Goal: Task Accomplishment & Management: Manage account settings

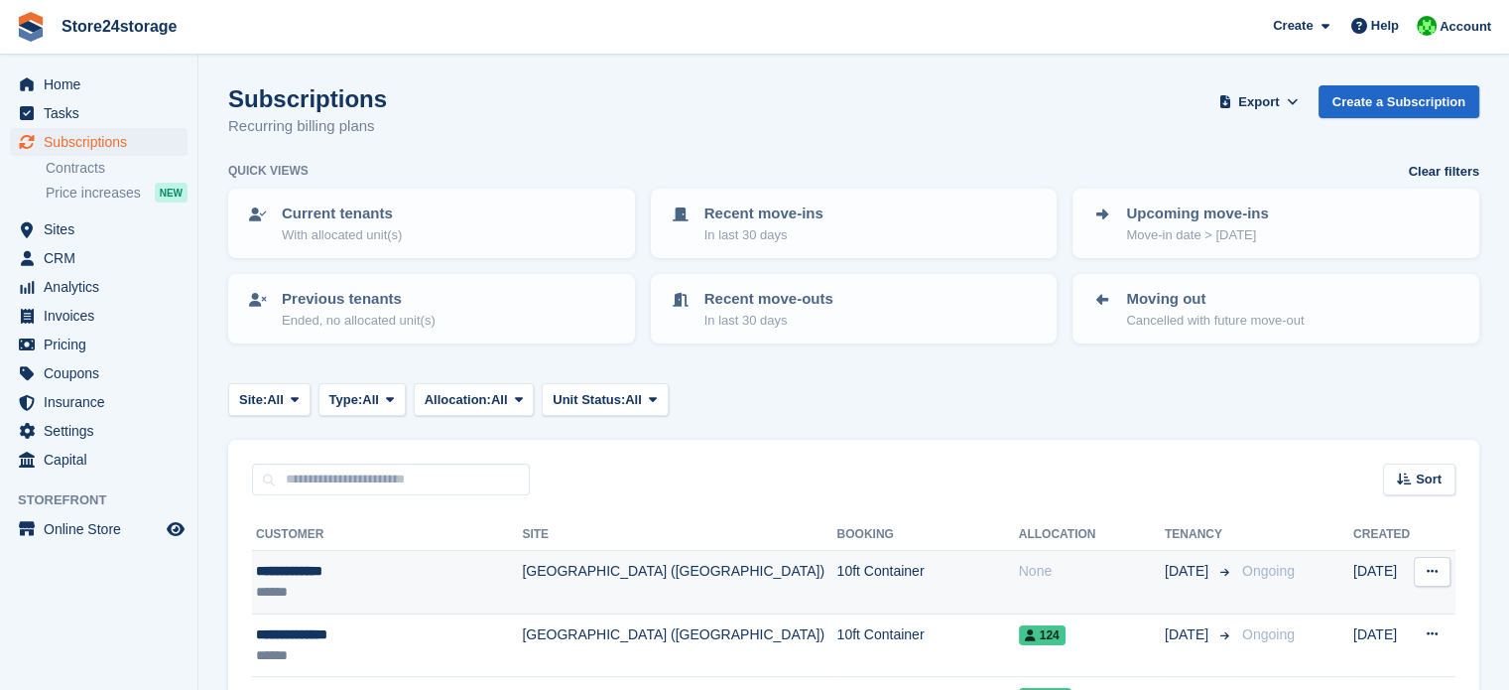
click at [445, 565] on div "**********" at bounding box center [384, 571] width 256 height 21
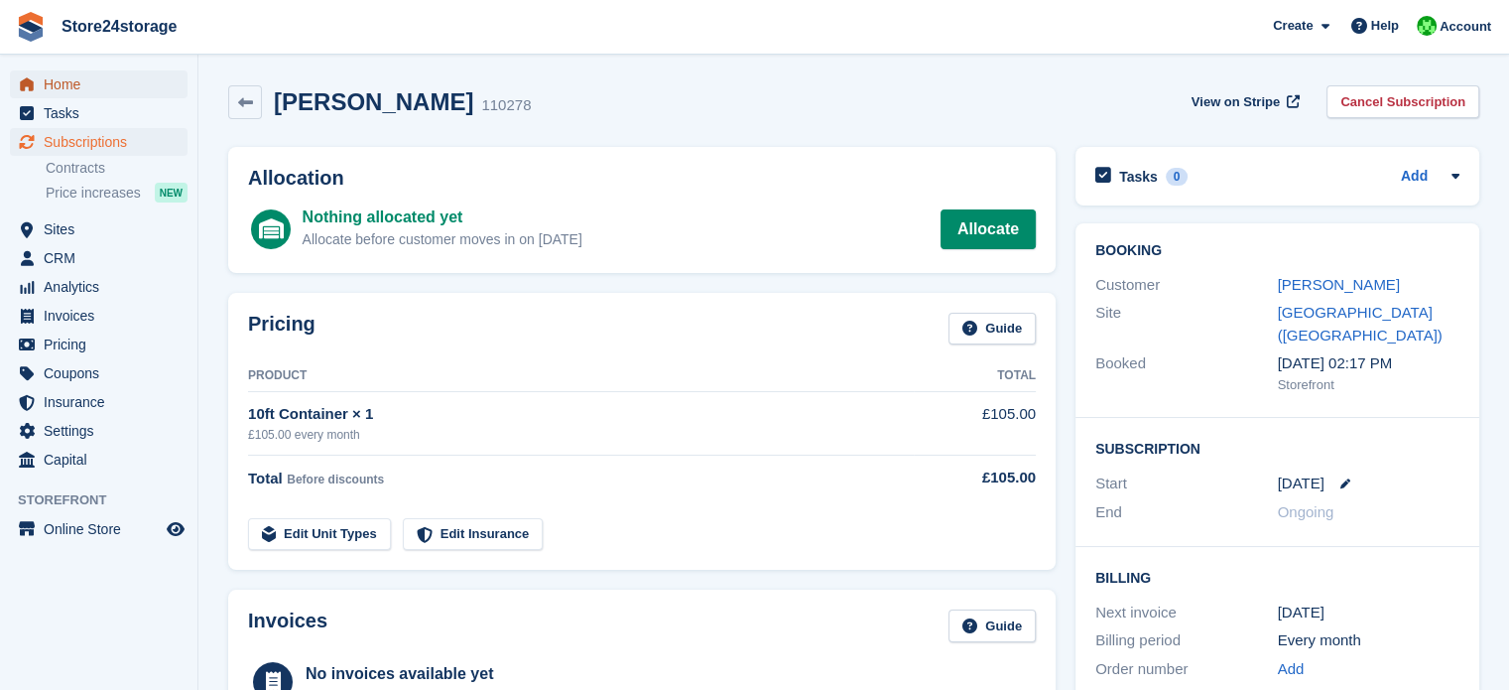
click at [140, 90] on span "Home" at bounding box center [103, 84] width 119 height 28
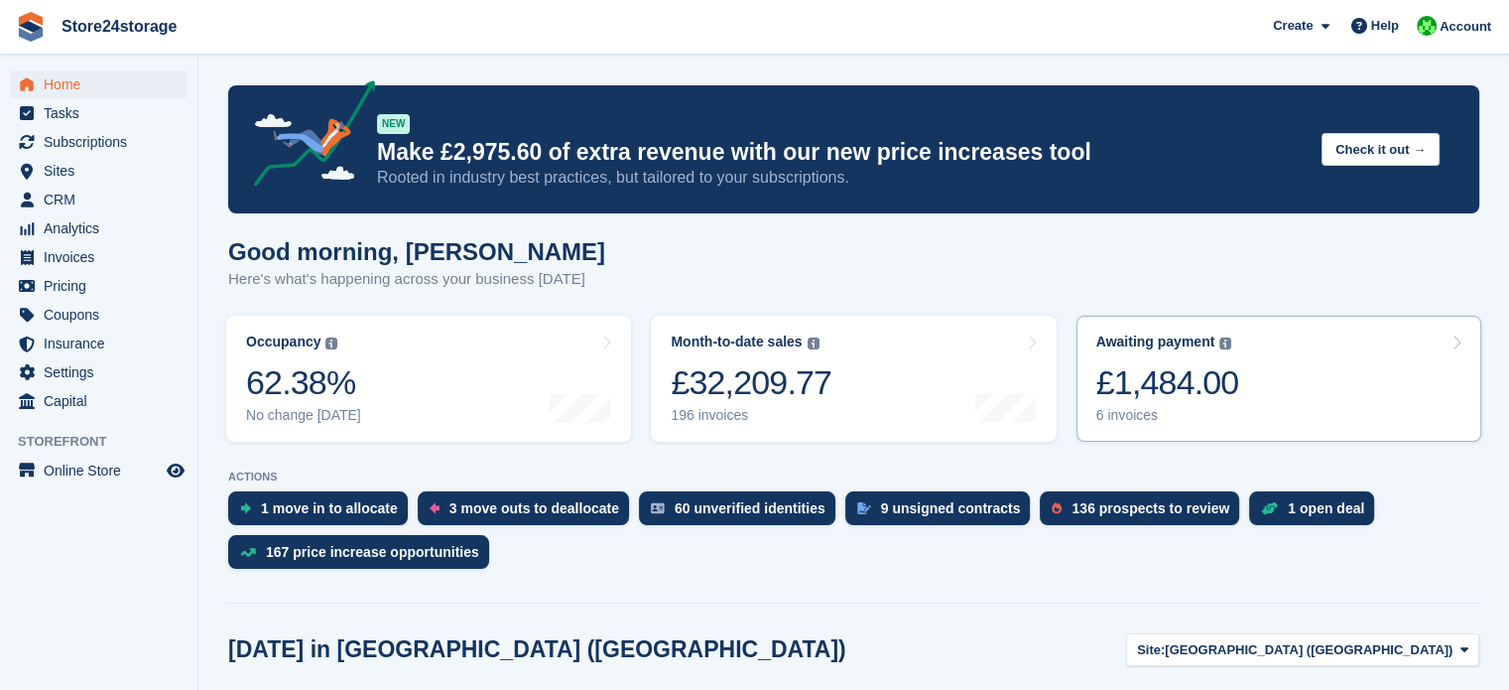
click at [1169, 353] on div "Awaiting payment The total outstanding balance on all open invoices. £1,484.00 …" at bounding box center [1167, 378] width 143 height 90
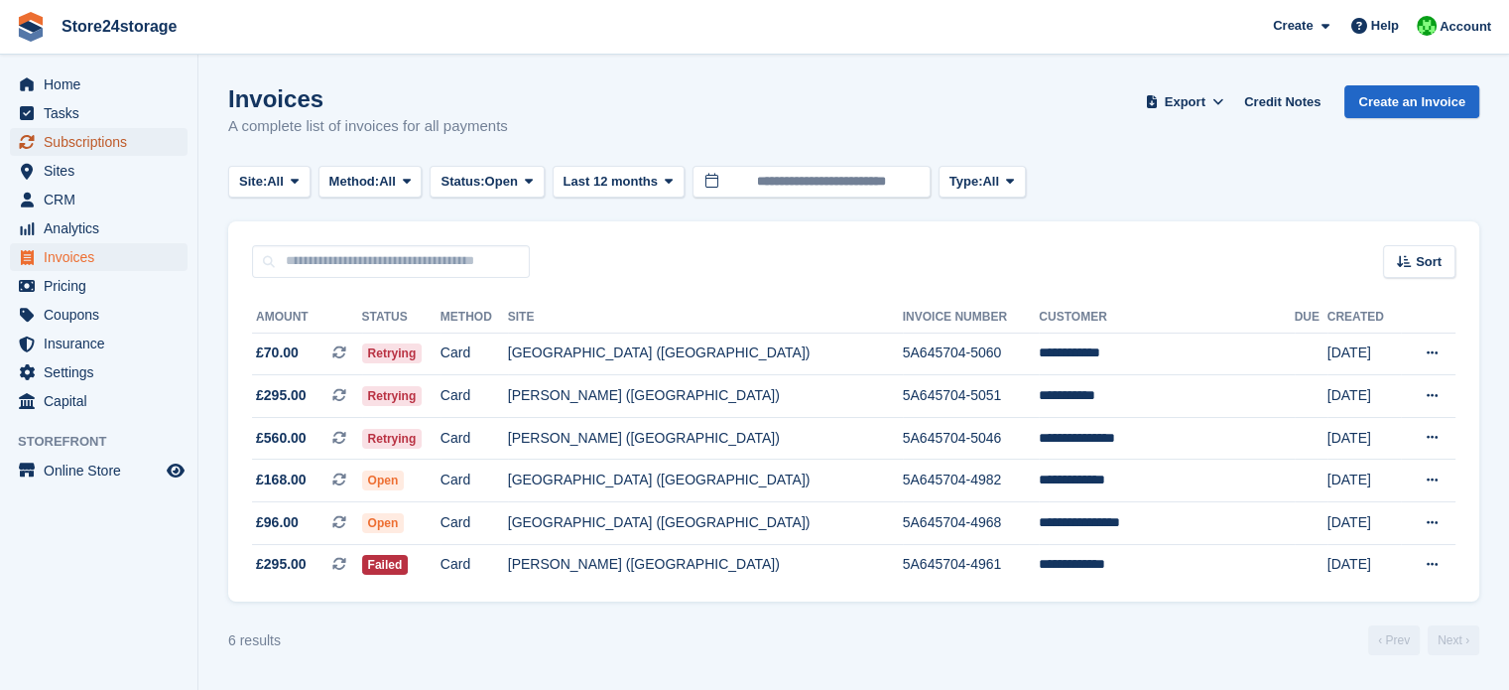
click at [86, 145] on span "Subscriptions" at bounding box center [103, 142] width 119 height 28
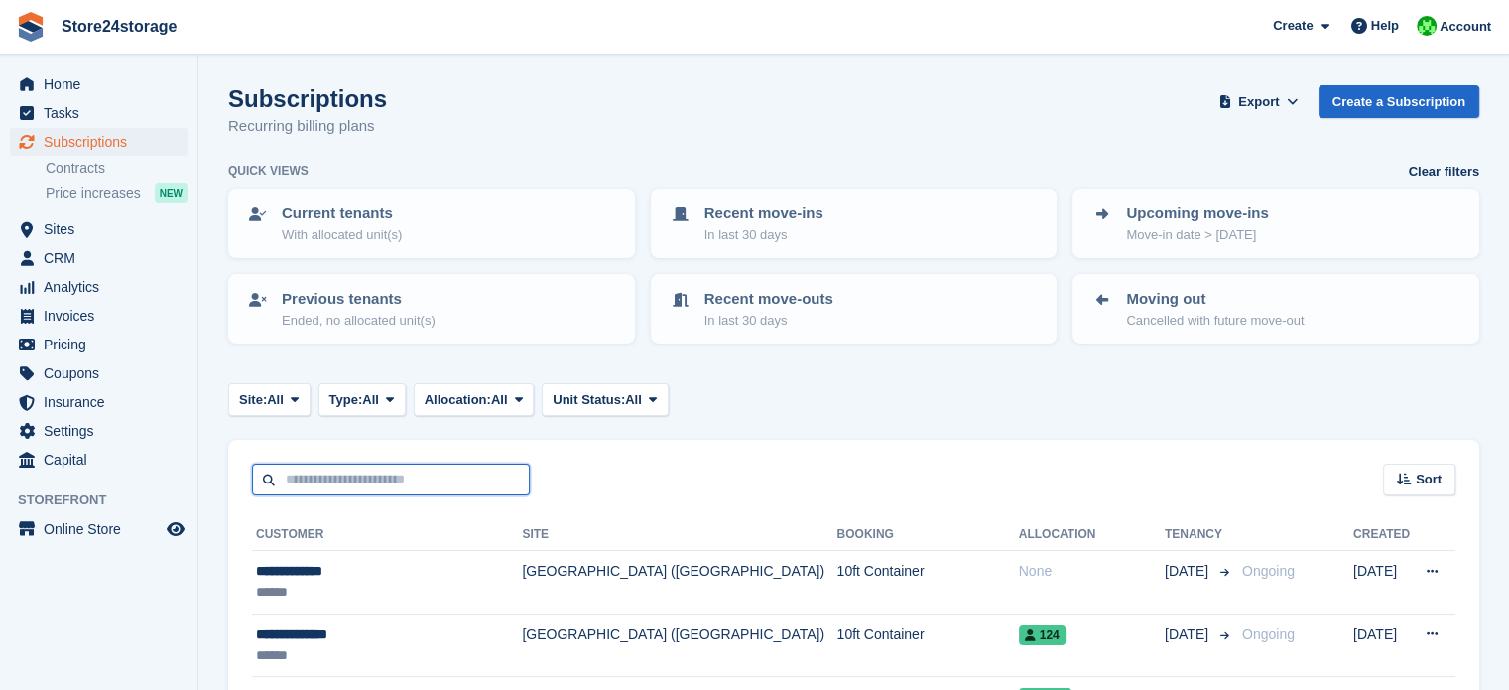
click at [429, 476] on input "text" at bounding box center [391, 479] width 278 height 33
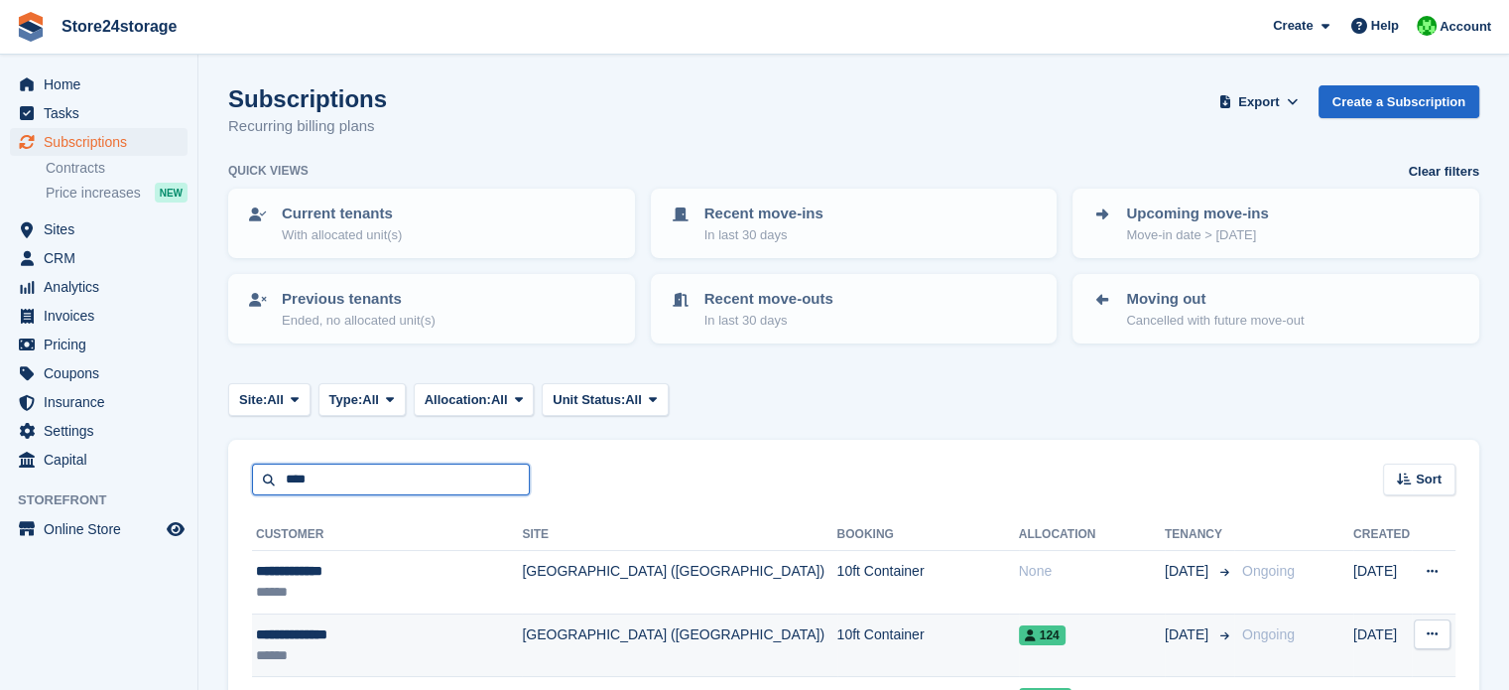
type input "****"
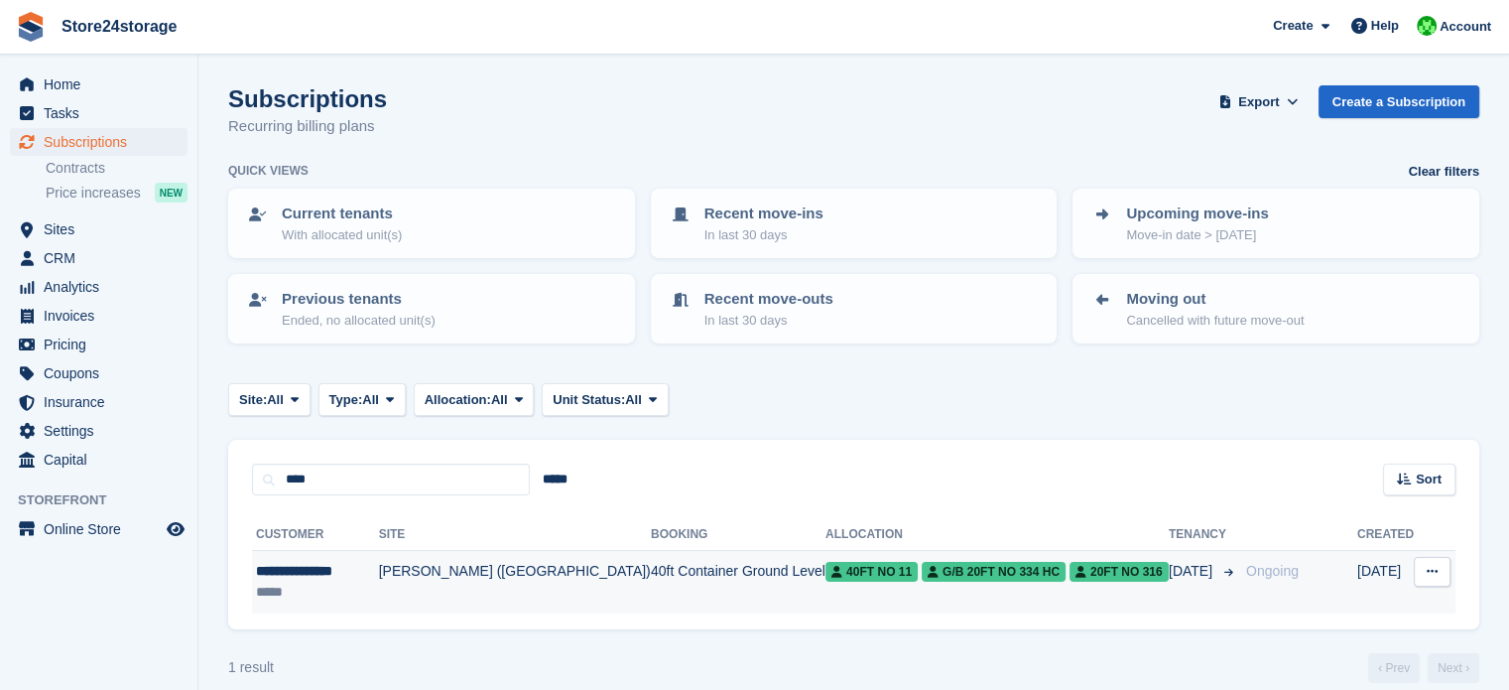
click at [651, 563] on td "40ft Container Ground Level" at bounding box center [738, 582] width 175 height 63
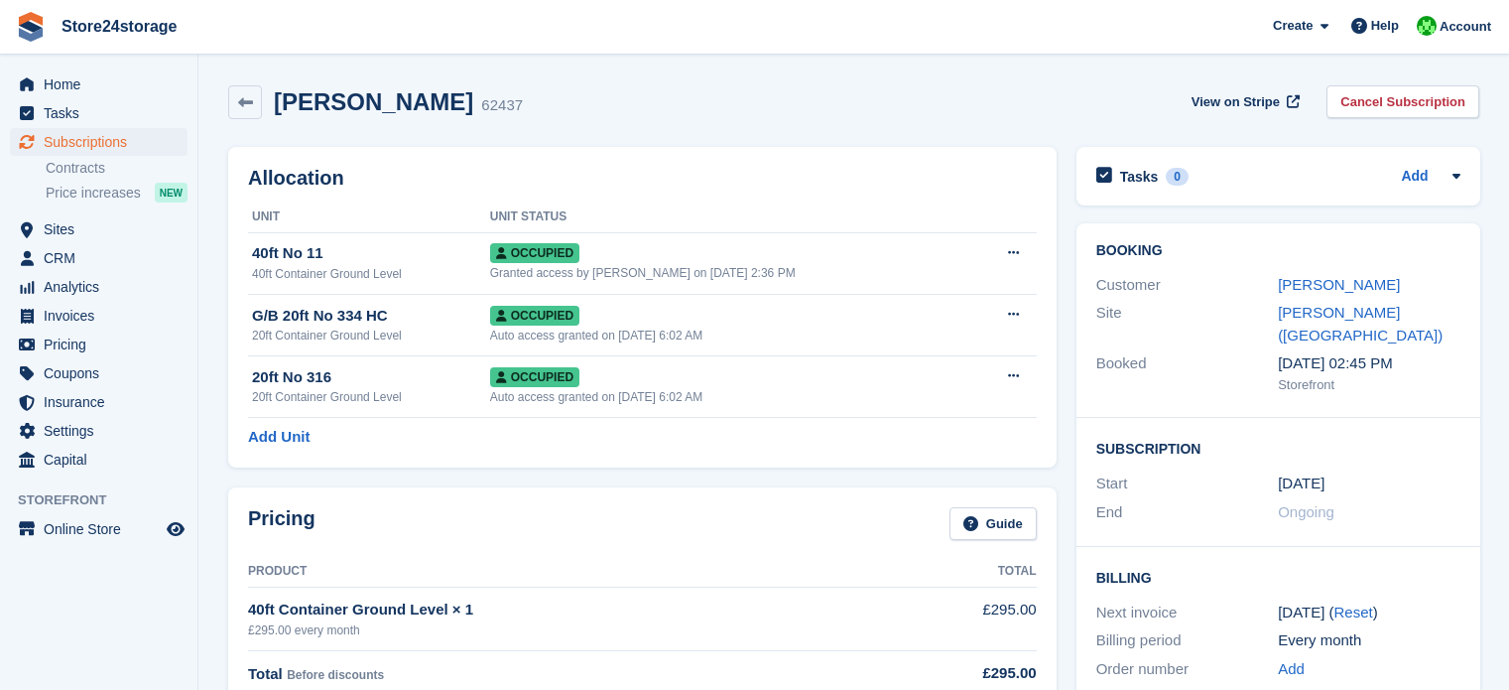
click at [1335, 285] on link "Oleh Hodovanets" at bounding box center [1339, 284] width 122 height 17
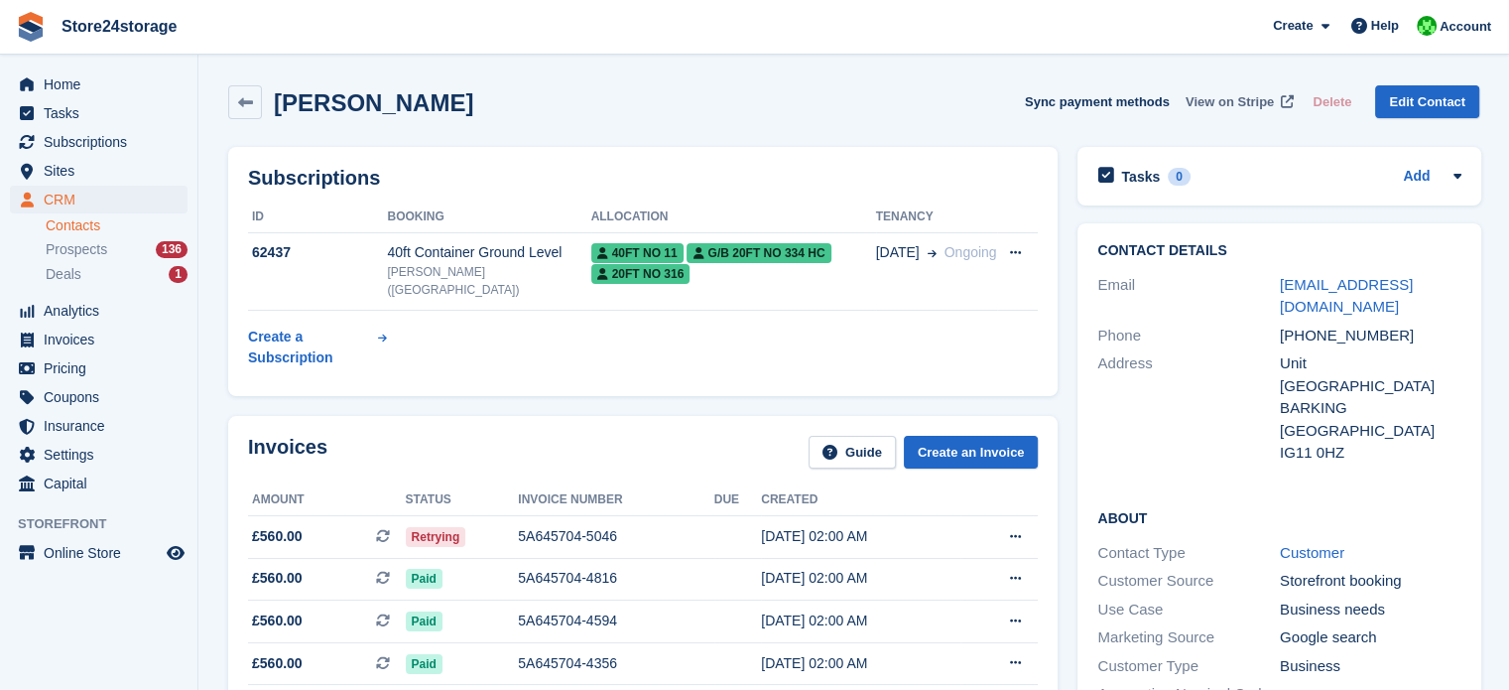
click at [1228, 105] on span "View on Stripe" at bounding box center [1230, 102] width 88 height 20
click at [121, 90] on span "Home" at bounding box center [103, 84] width 119 height 28
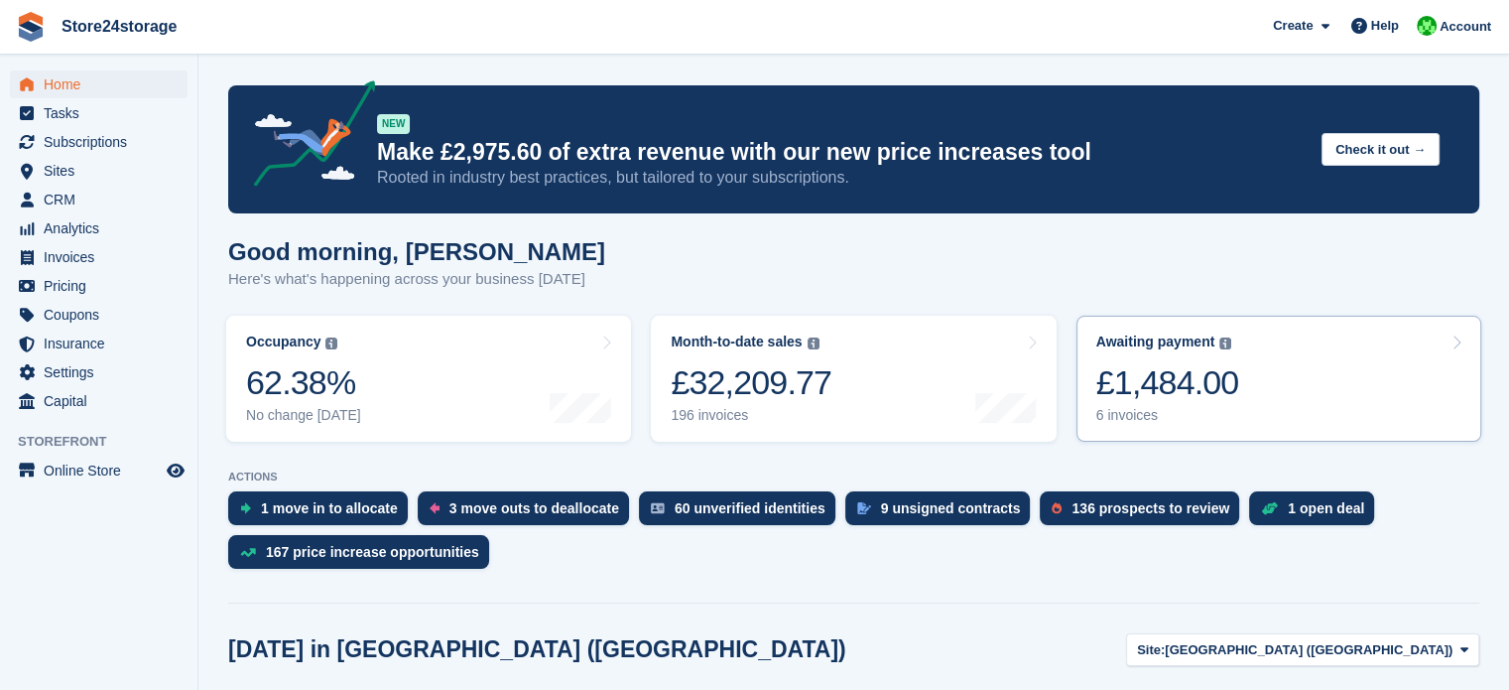
click at [1145, 372] on div "£1,484.00" at bounding box center [1167, 382] width 143 height 41
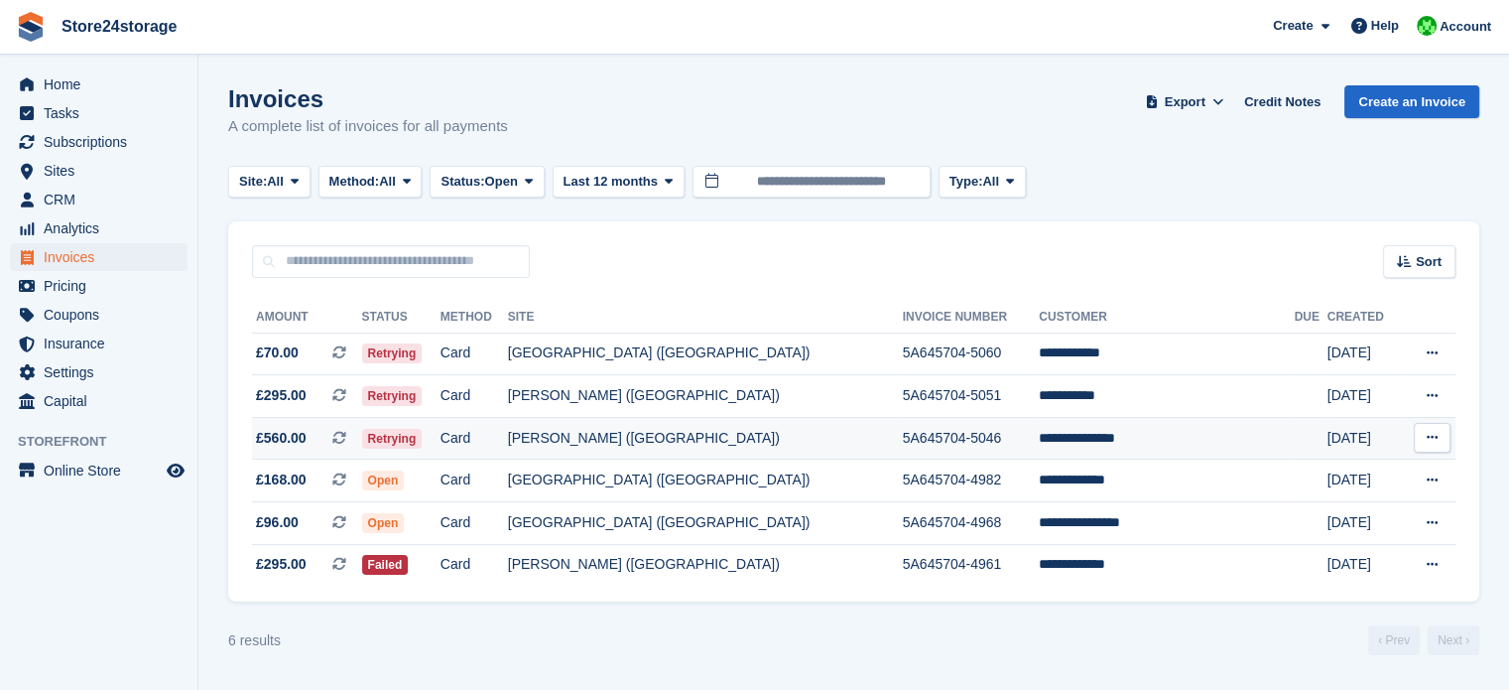
click at [1433, 440] on icon at bounding box center [1432, 437] width 11 height 13
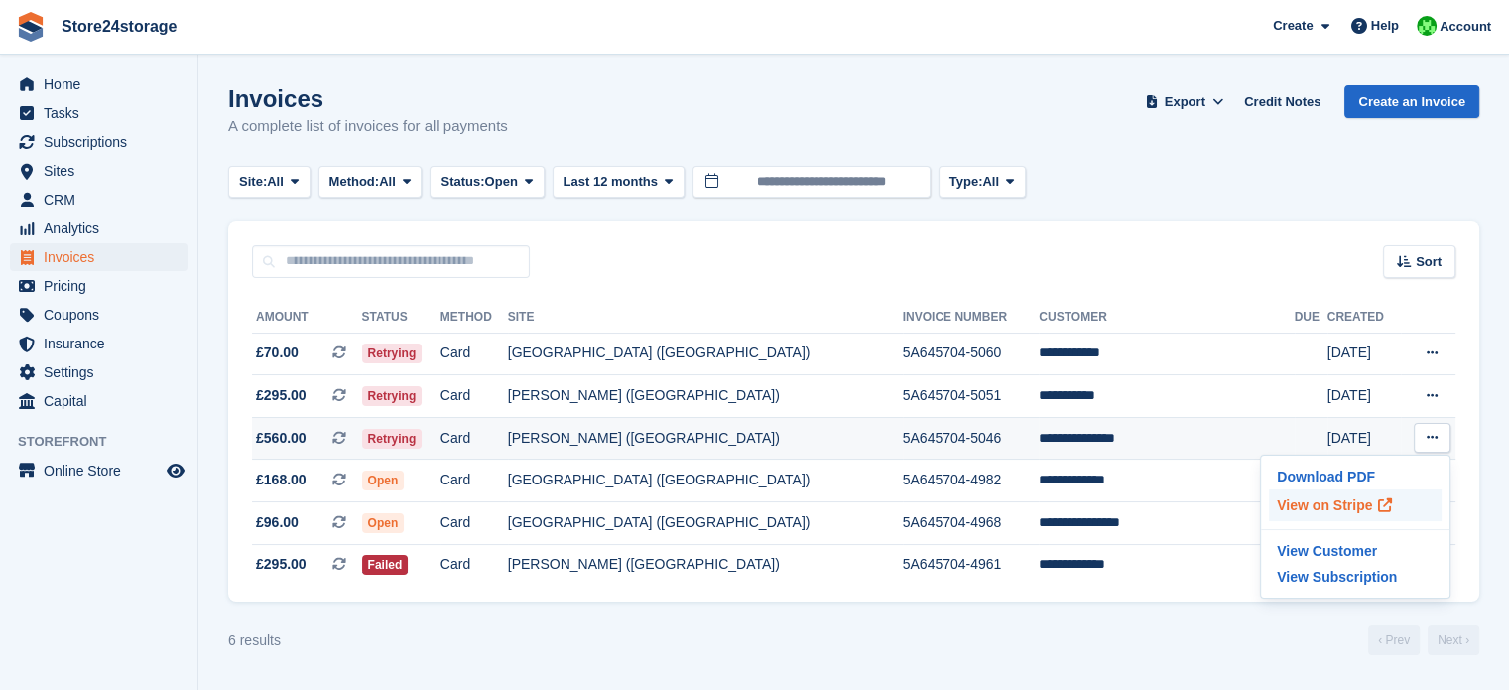
click at [1294, 511] on p "View on Stripe" at bounding box center [1355, 505] width 173 height 32
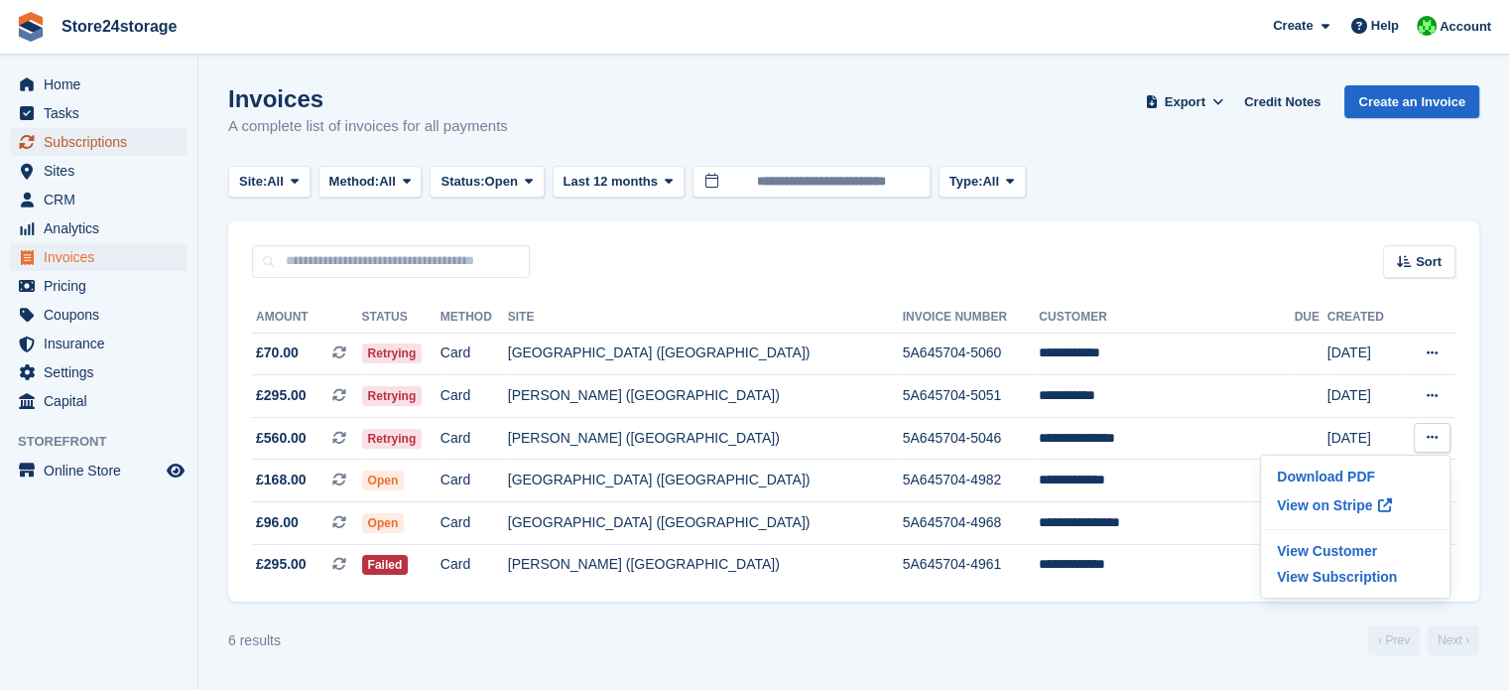
click at [91, 142] on span "Subscriptions" at bounding box center [103, 142] width 119 height 28
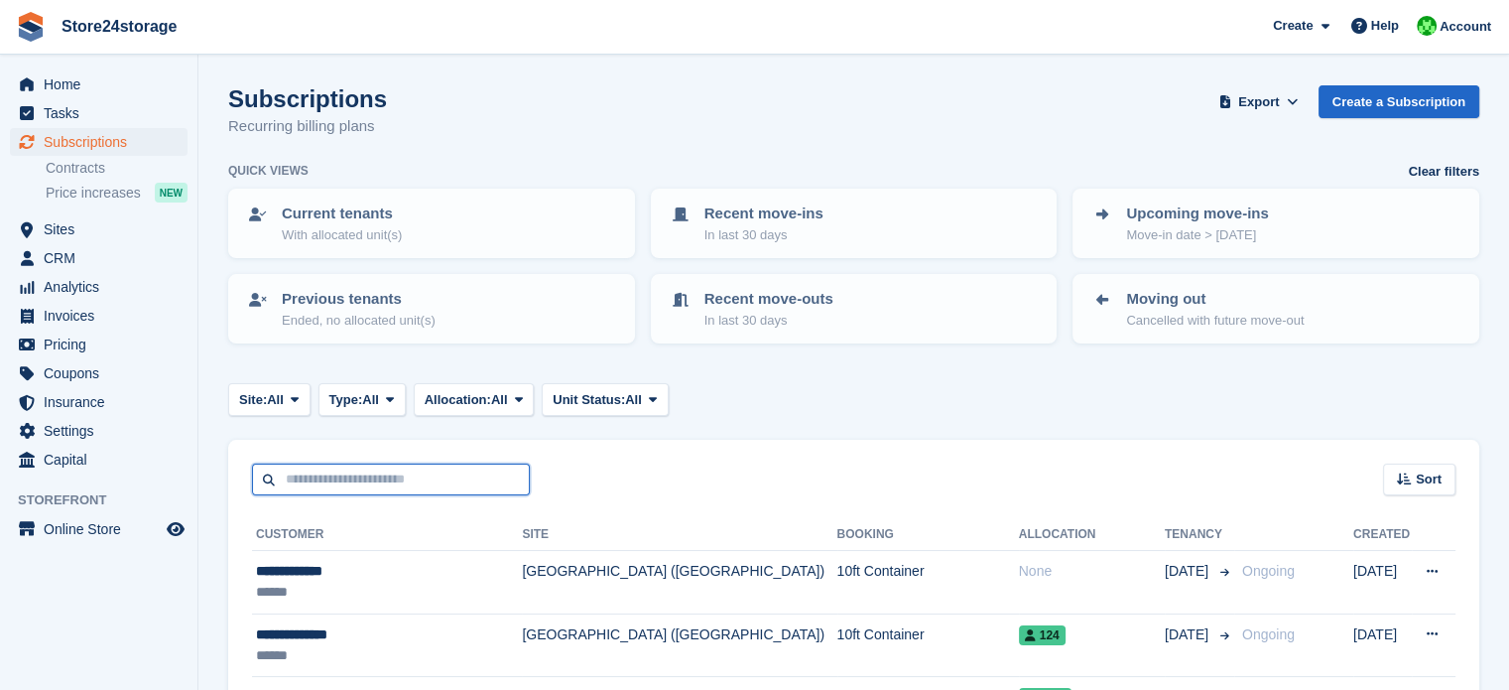
click at [389, 473] on input "text" at bounding box center [391, 479] width 278 height 33
type input "****"
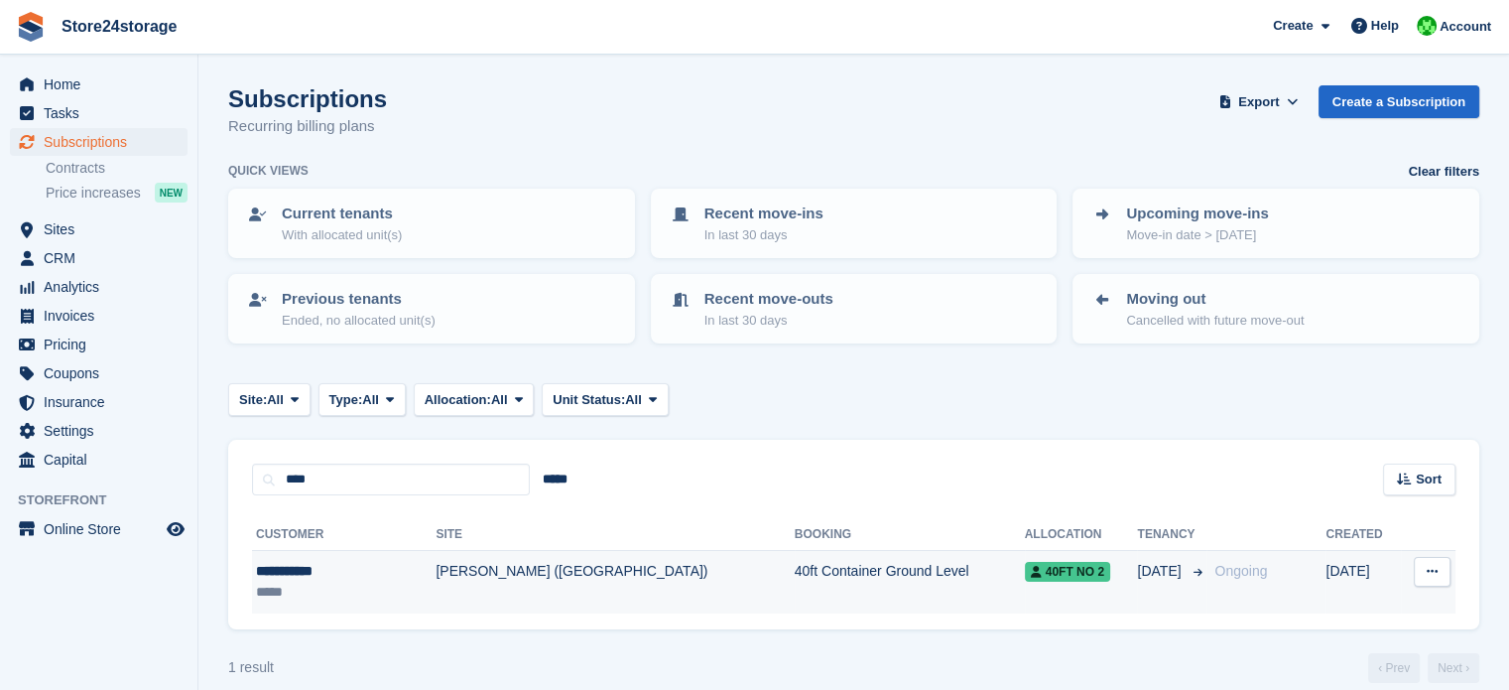
click at [483, 571] on td "[PERSON_NAME] ([GEOGRAPHIC_DATA])" at bounding box center [615, 582] width 358 height 63
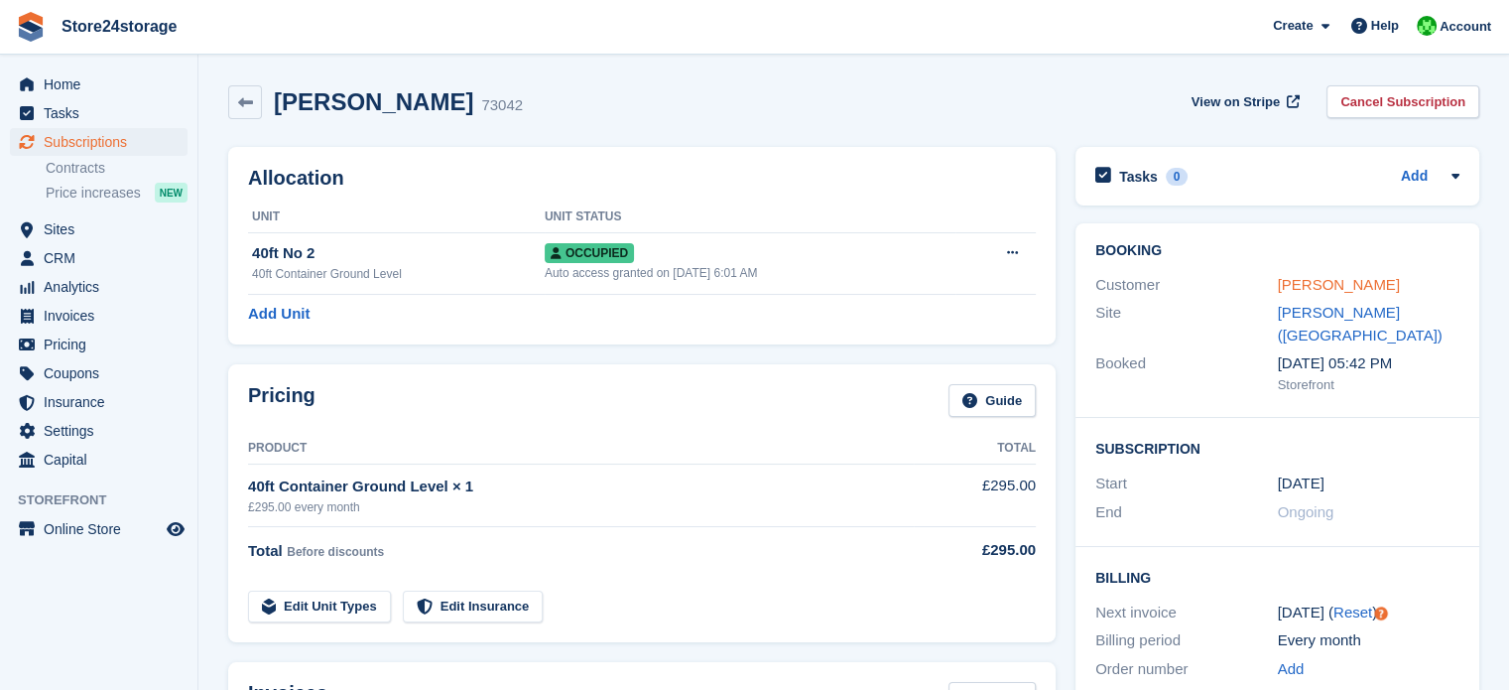
click at [1306, 288] on link "[PERSON_NAME]" at bounding box center [1339, 284] width 122 height 17
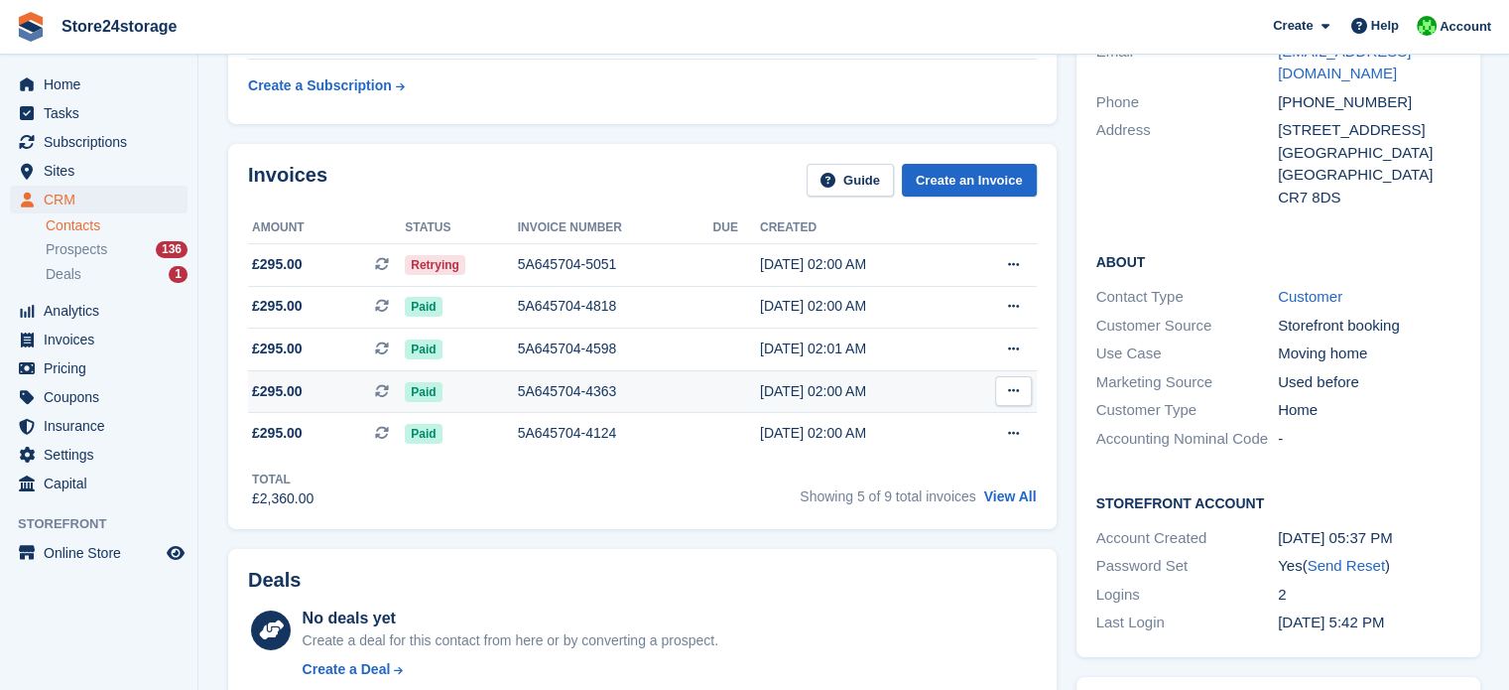
scroll to position [198, 0]
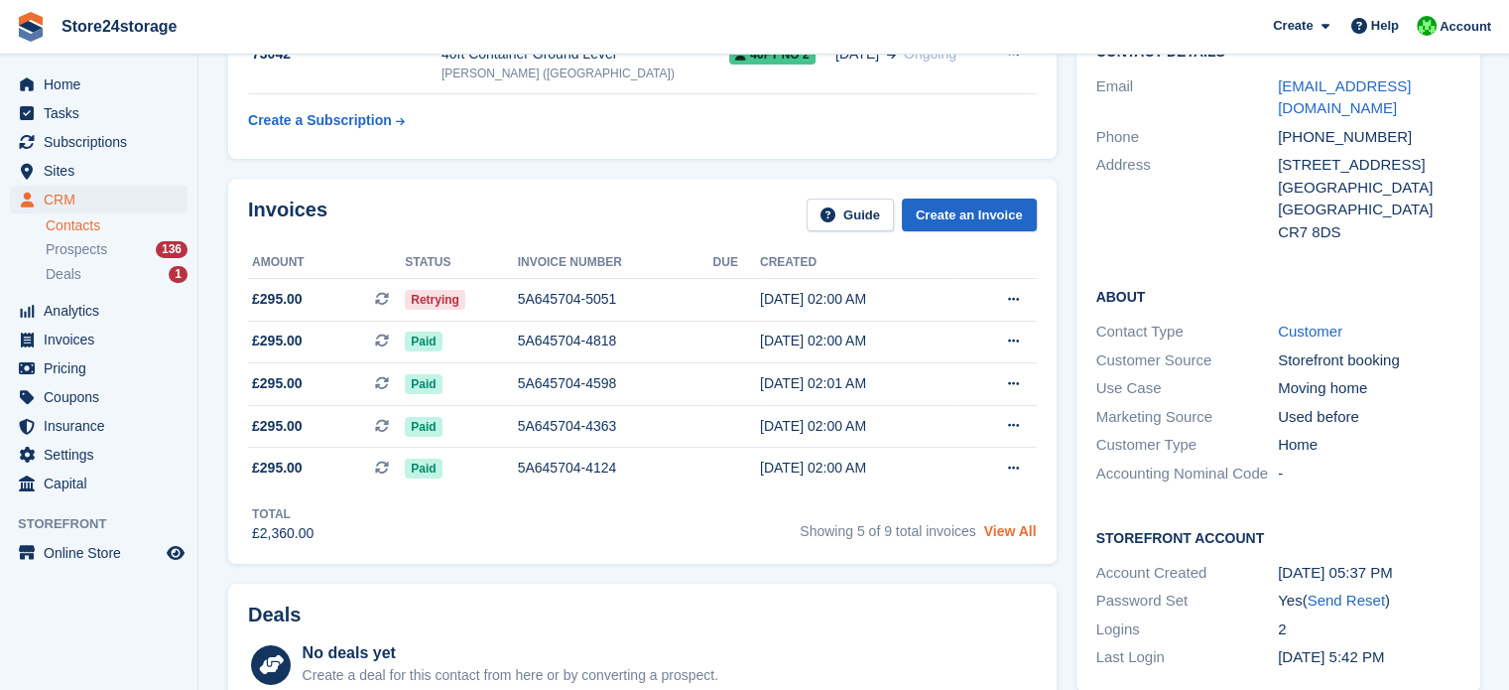
click at [1007, 533] on link "View All" at bounding box center [1010, 531] width 53 height 16
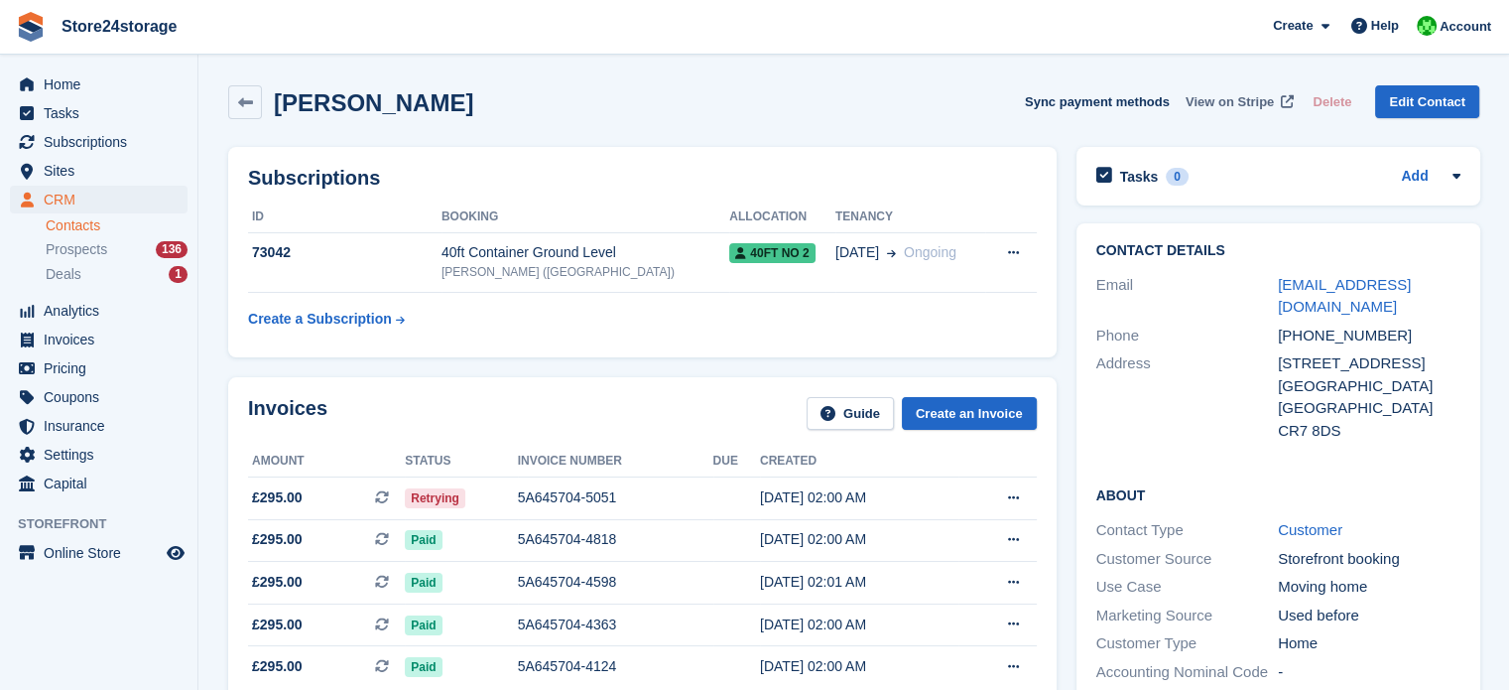
click at [1240, 104] on span "View on Stripe" at bounding box center [1230, 102] width 88 height 20
click at [247, 101] on icon at bounding box center [245, 102] width 15 height 15
